Goal: Task Accomplishment & Management: Manage account settings

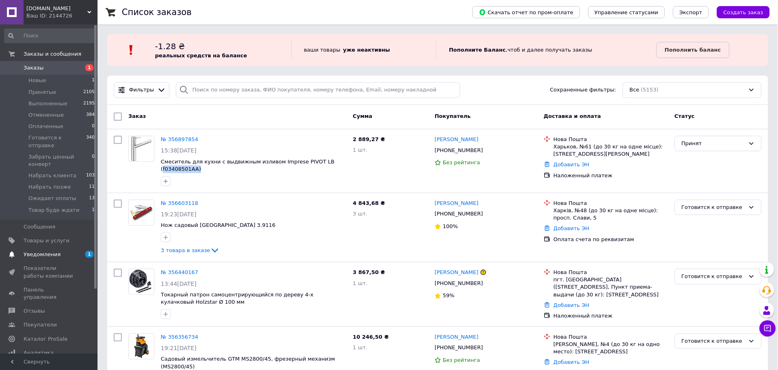
click at [61, 251] on span "Уведомления" at bounding box center [50, 254] width 52 height 7
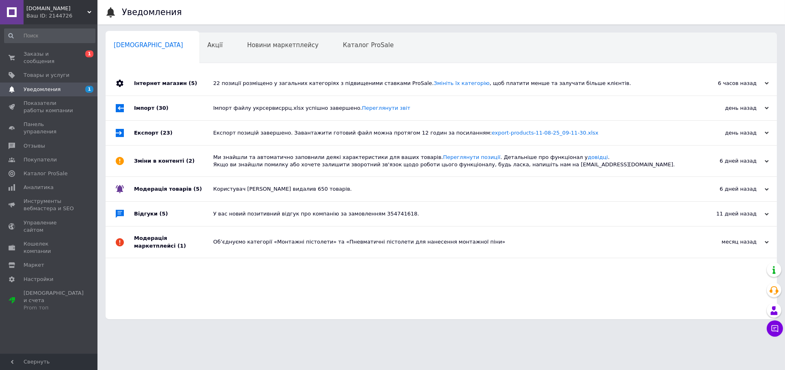
click at [248, 92] on div "22 позиції розміщено у загальних категоріях з підвищеними ставками ProSale. Змі…" at bounding box center [450, 83] width 475 height 24
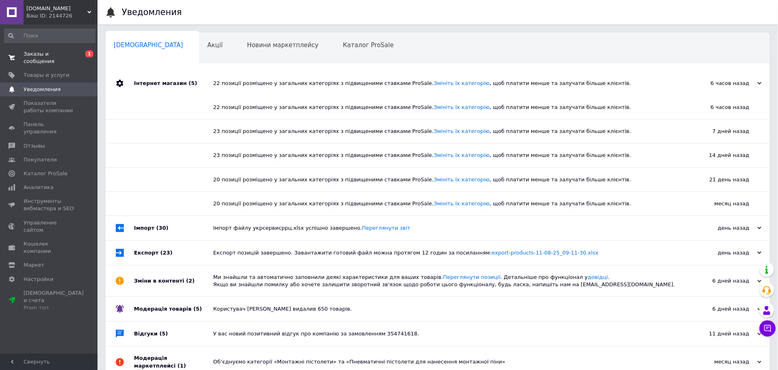
click at [74, 55] on span "Заказы и сообщения" at bounding box center [50, 57] width 52 height 15
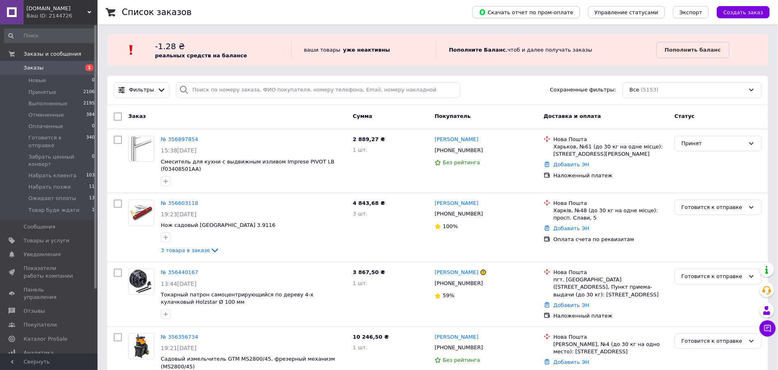
click at [76, 65] on span "1" at bounding box center [86, 67] width 22 height 7
click at [54, 237] on span "Товары и услуги" at bounding box center [47, 240] width 46 height 7
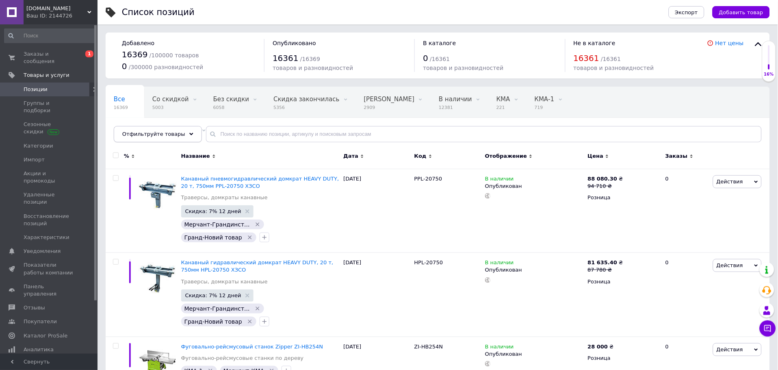
click at [149, 136] on span "Отфильтруйте товары" at bounding box center [153, 134] width 63 height 6
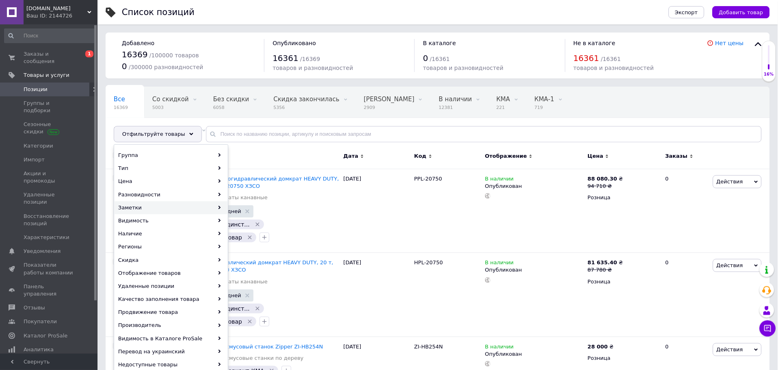
click at [141, 209] on div "Заметки" at bounding box center [171, 207] width 113 height 13
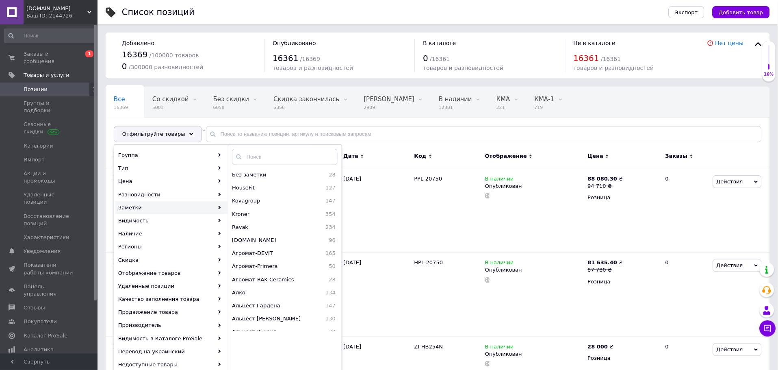
click at [245, 166] on div at bounding box center [285, 159] width 114 height 20
click at [247, 159] on input "text" at bounding box center [285, 157] width 106 height 16
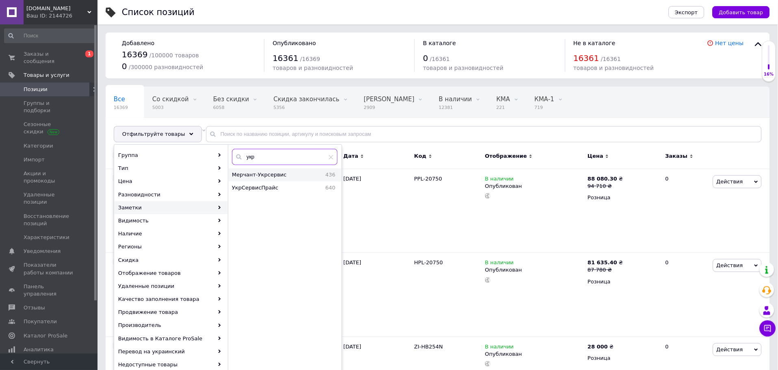
type input "укр"
click at [257, 175] on span "Мерчант-Укрсервис" at bounding box center [273, 174] width 82 height 7
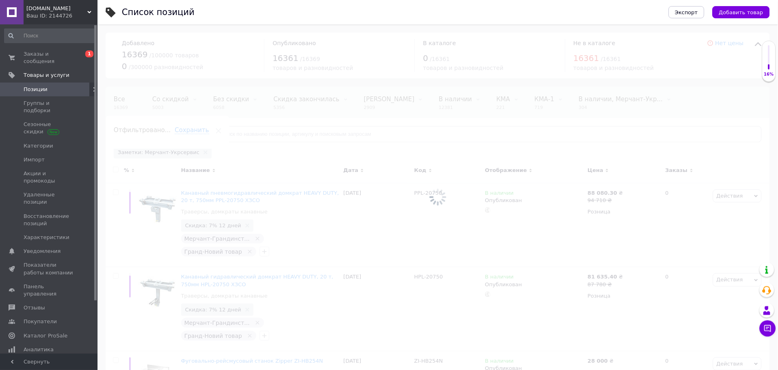
scroll to position [0, 33]
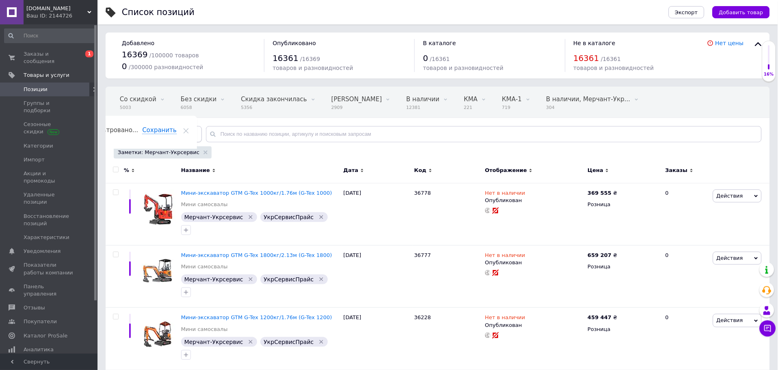
click at [143, 128] on div "Отфильтруйте товары" at bounding box center [158, 134] width 88 height 16
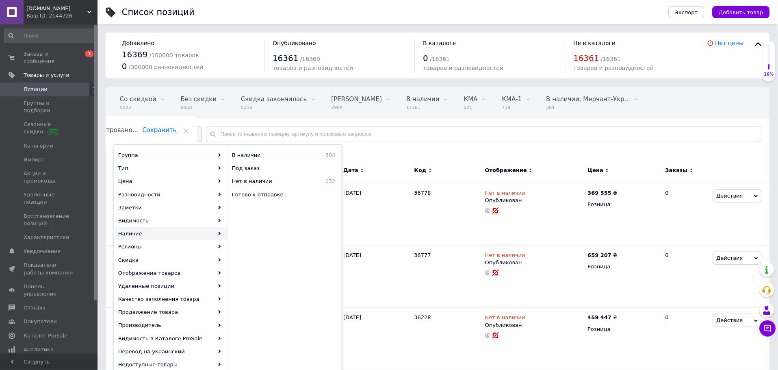
click at [140, 232] on div "Наличие" at bounding box center [171, 233] width 113 height 13
click at [246, 158] on span "В наличии" at bounding box center [266, 155] width 69 height 7
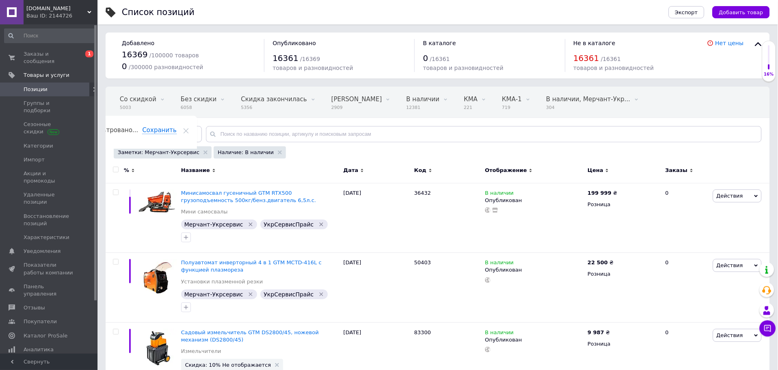
click at [590, 168] on span "Цена" at bounding box center [596, 170] width 16 height 7
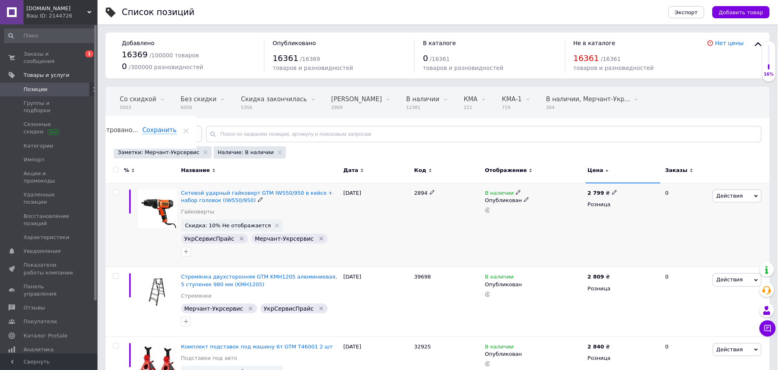
click at [318, 240] on icon "Удалить метку" at bounding box center [321, 238] width 7 height 7
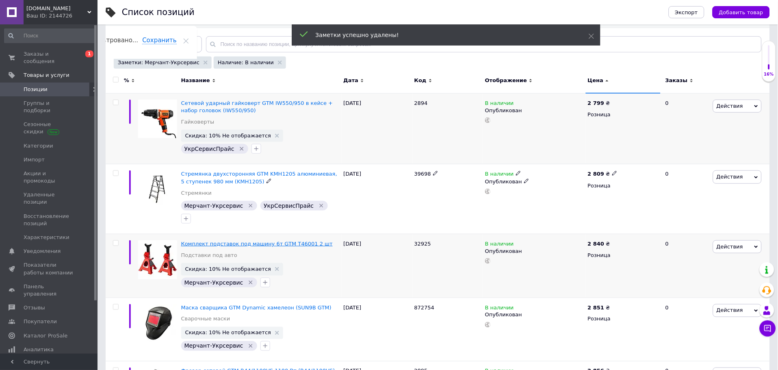
scroll to position [90, 0]
click at [249, 206] on icon "Удалить метку" at bounding box center [251, 206] width 4 height 4
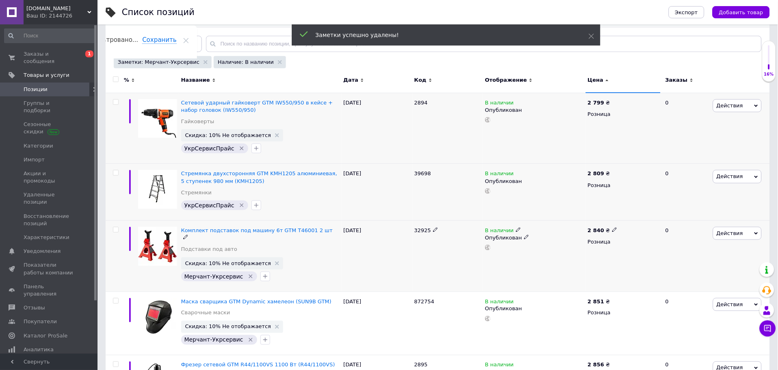
scroll to position [180, 0]
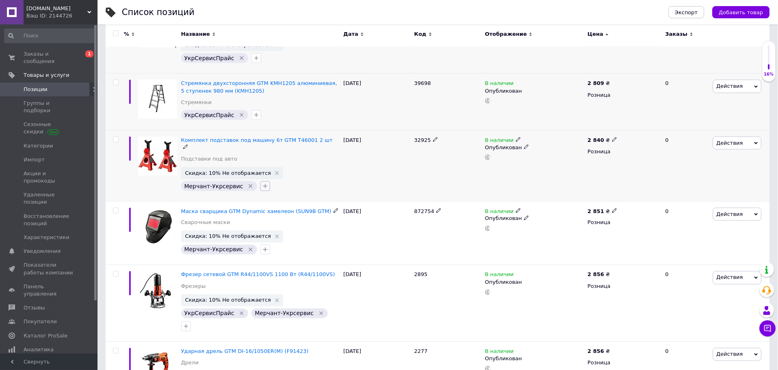
click at [263, 184] on icon "button" at bounding box center [265, 186] width 4 height 4
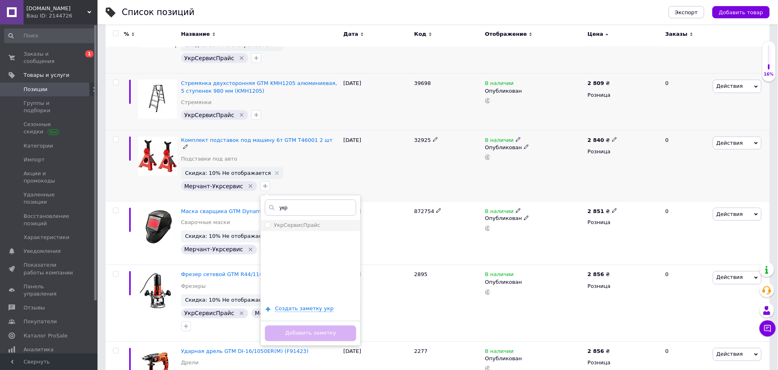
type input "укр"
click at [288, 222] on label "УкрСервисПрайс" at bounding box center [297, 225] width 46 height 6
checkbox input "true"
click at [301, 332] on button "Добавить заметку" at bounding box center [310, 333] width 91 height 16
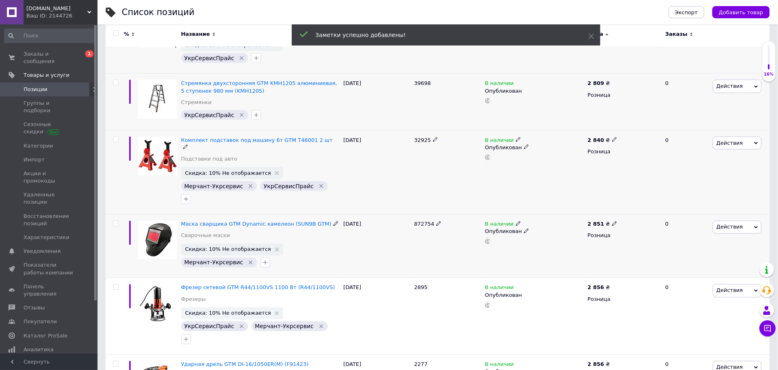
click at [249, 261] on icon "Удалить метку" at bounding box center [251, 263] width 4 height 4
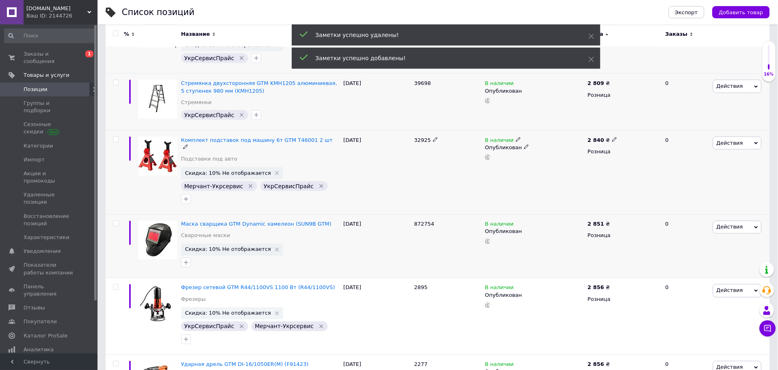
click at [249, 184] on icon "Удалить метку" at bounding box center [251, 186] width 4 height 4
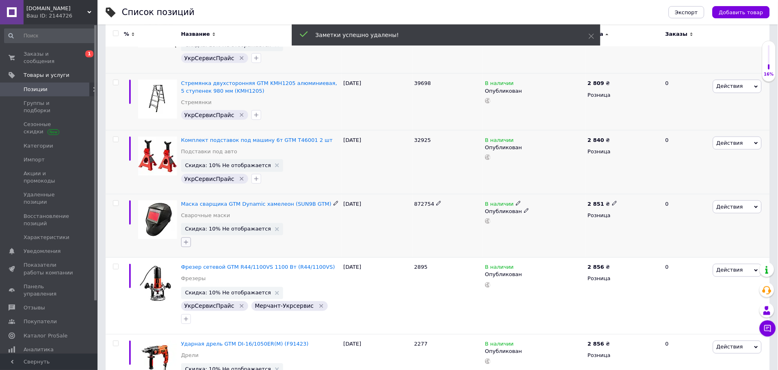
click at [187, 244] on icon "button" at bounding box center [186, 242] width 7 height 7
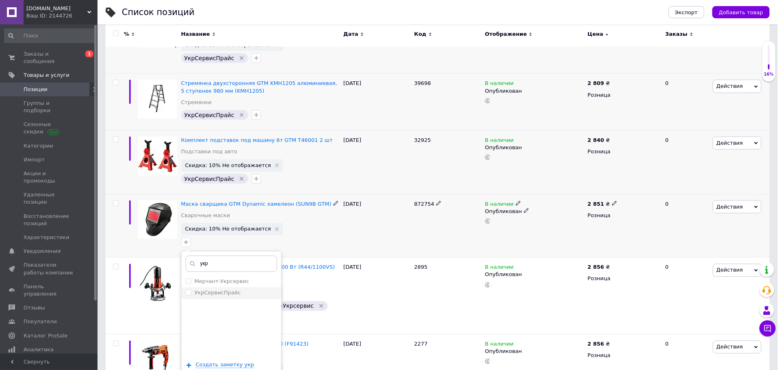
type input "укр"
click at [215, 292] on label "УкрСервисПрайс" at bounding box center [218, 293] width 46 height 6
checkbox input "true"
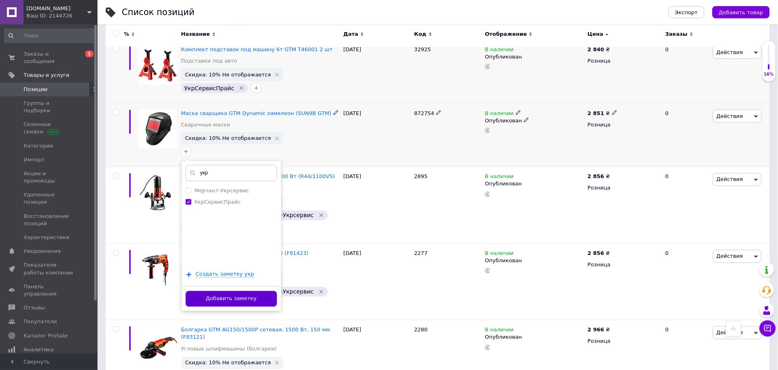
click at [256, 301] on button "Добавить заметку" at bounding box center [231, 299] width 91 height 16
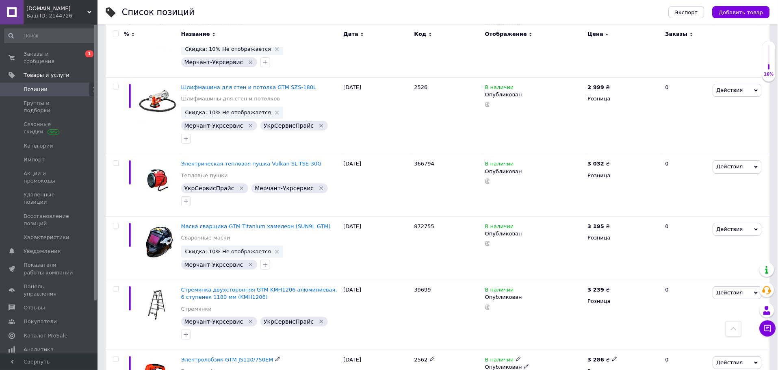
scroll to position [722, 0]
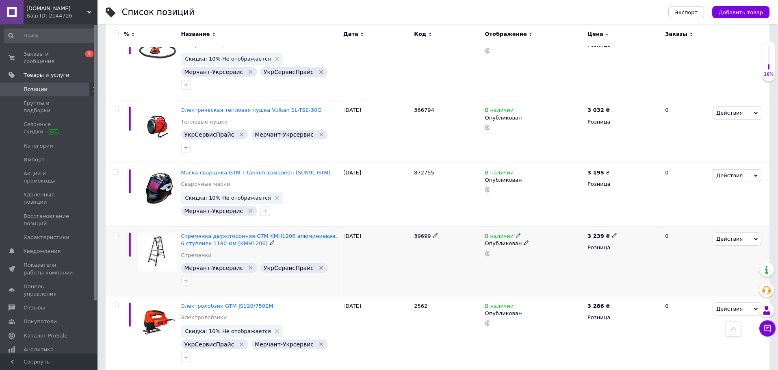
click at [249, 266] on icon "Удалить метку" at bounding box center [251, 268] width 4 height 4
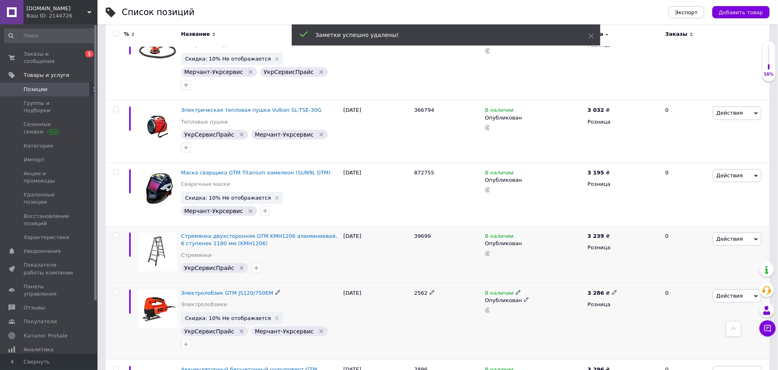
click at [320, 329] on icon "Удалить метку" at bounding box center [322, 331] width 4 height 4
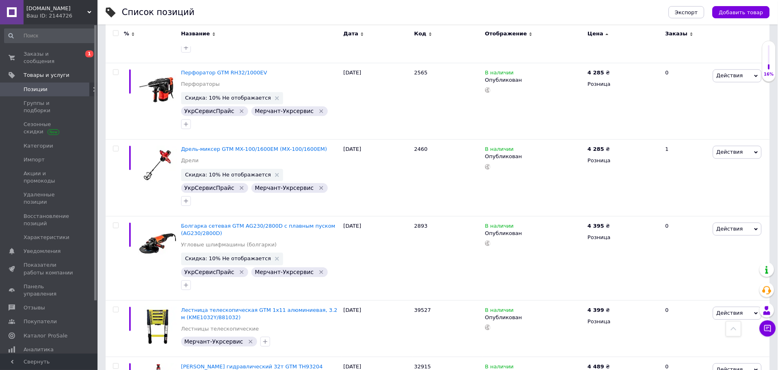
scroll to position [2122, 0]
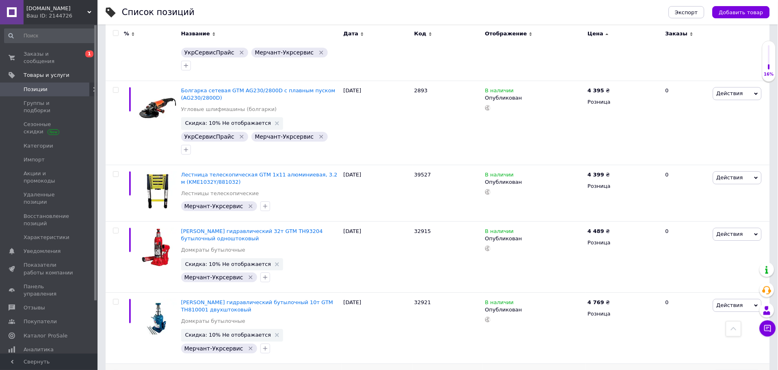
type input "ук"
checkbox input "true"
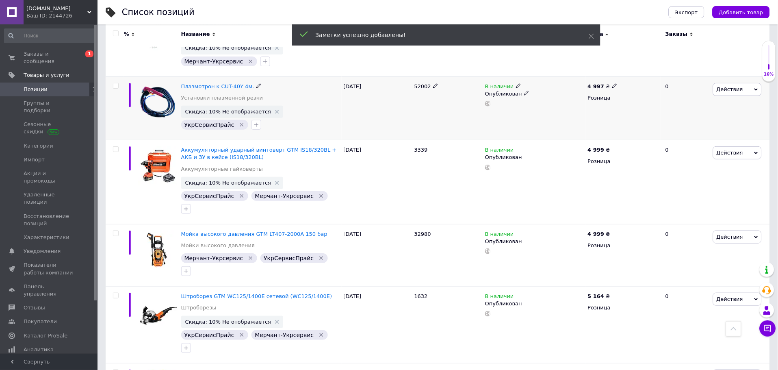
scroll to position [2437, 0]
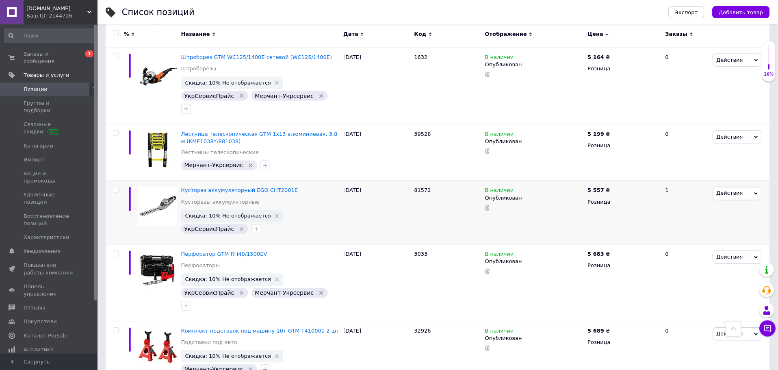
scroll to position [2663, 0]
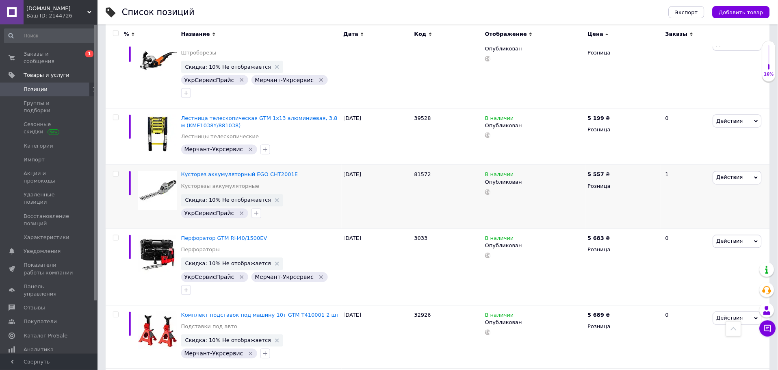
type input "укр"
checkbox input "true"
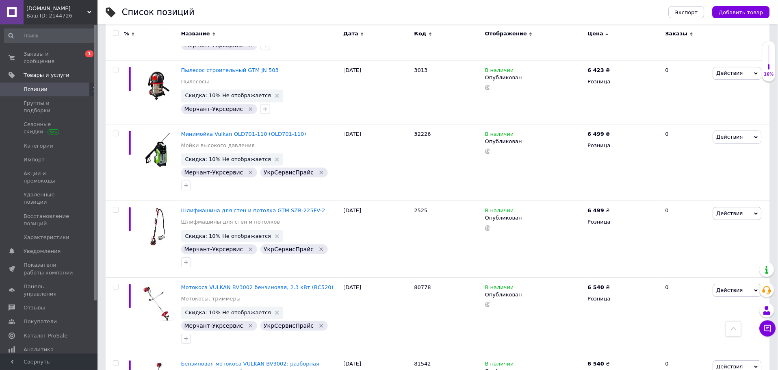
scroll to position [3973, 0]
